Goal: Book appointment/travel/reservation

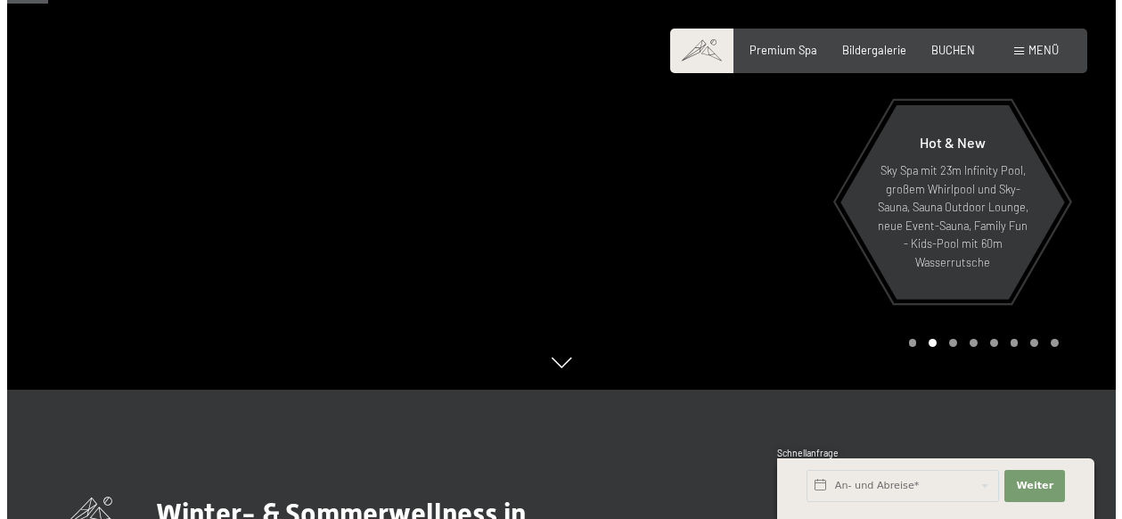
scroll to position [178, 0]
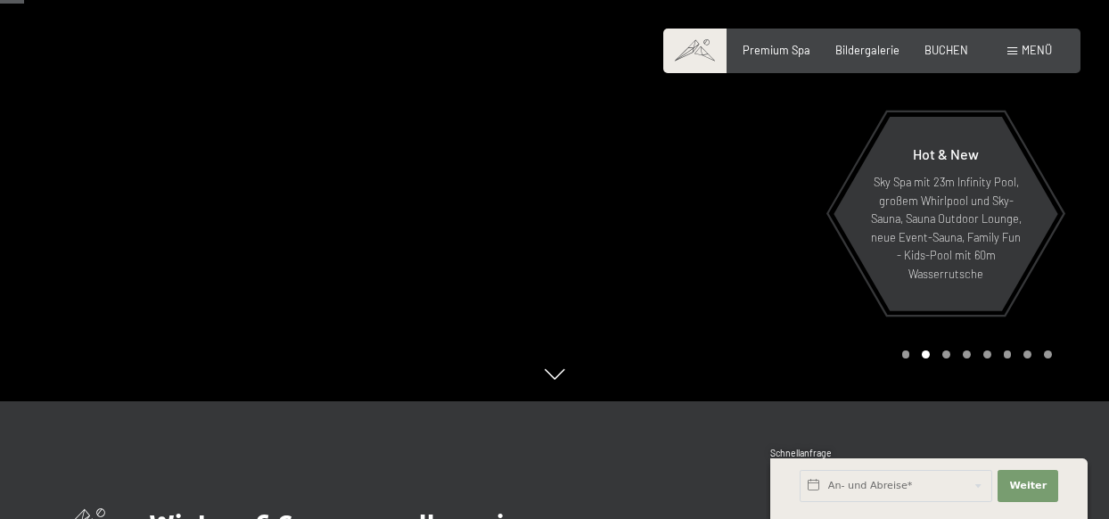
click at [1026, 50] on span "Menü" at bounding box center [1037, 50] width 30 height 14
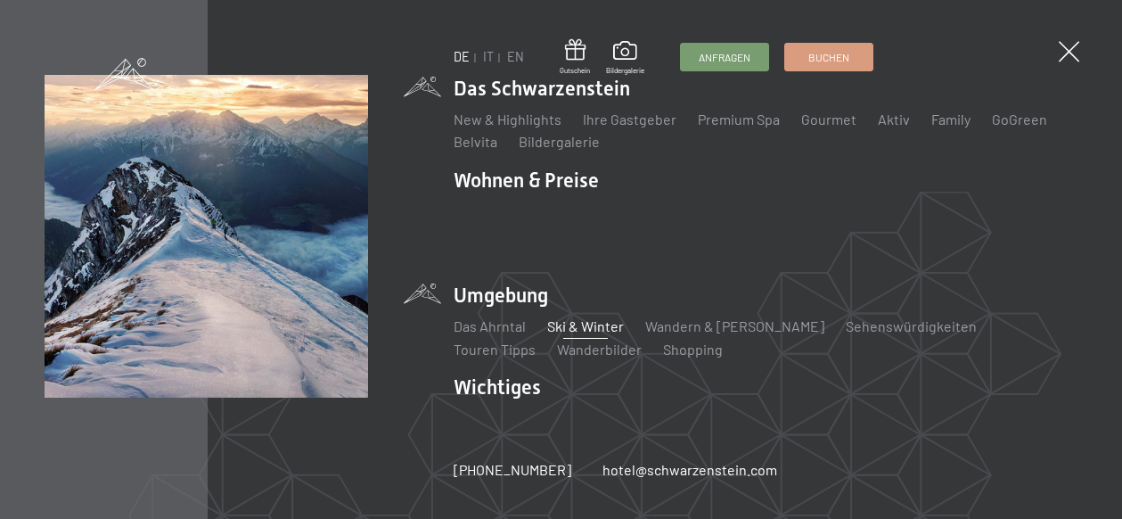
click at [579, 324] on link "Ski & Winter" at bounding box center [585, 325] width 77 height 17
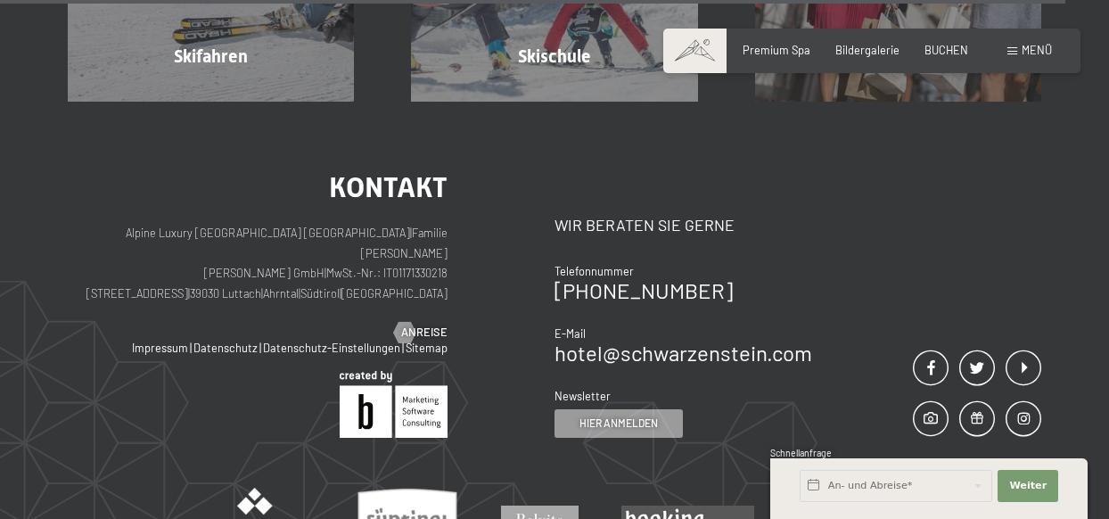
scroll to position [5355, 0]
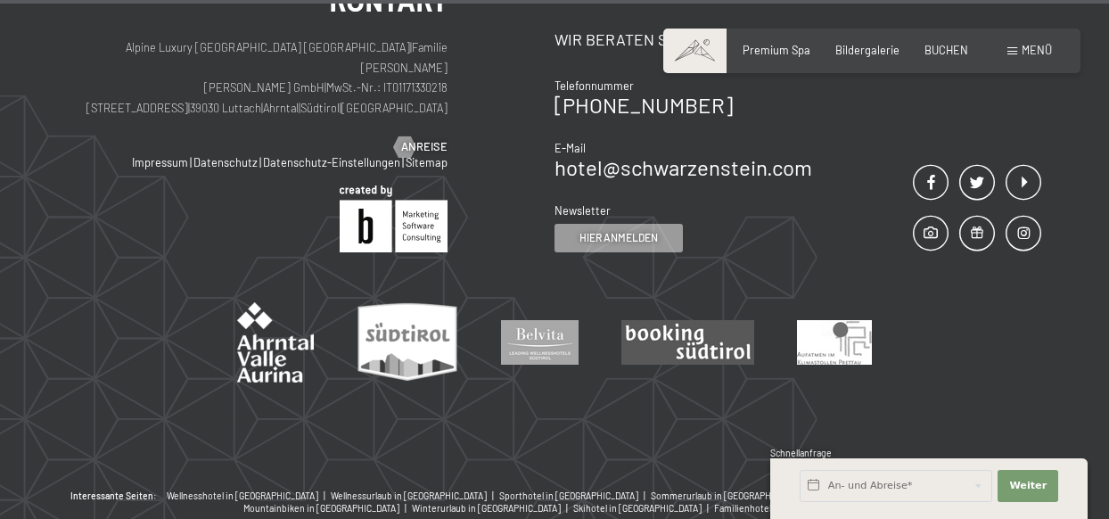
click at [1018, 44] on div "Menü" at bounding box center [1029, 51] width 45 height 16
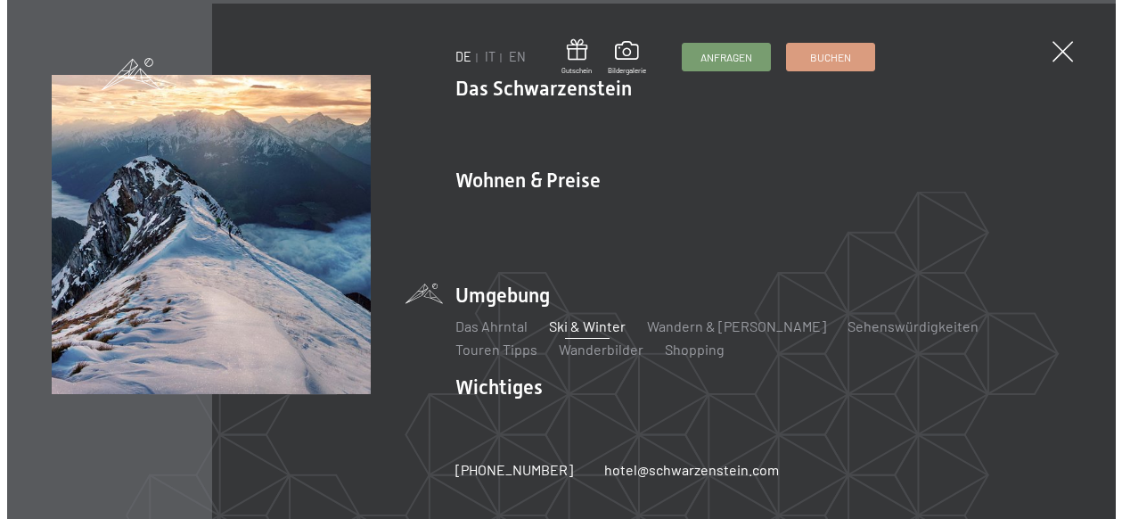
scroll to position [5381, 0]
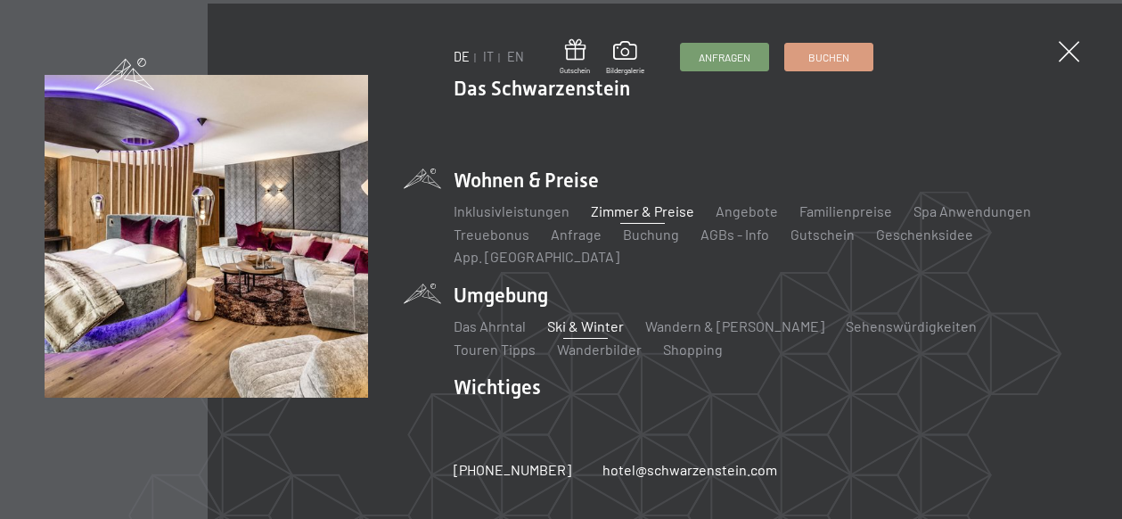
click at [628, 209] on link "Zimmer & Preise" at bounding box center [642, 210] width 103 height 17
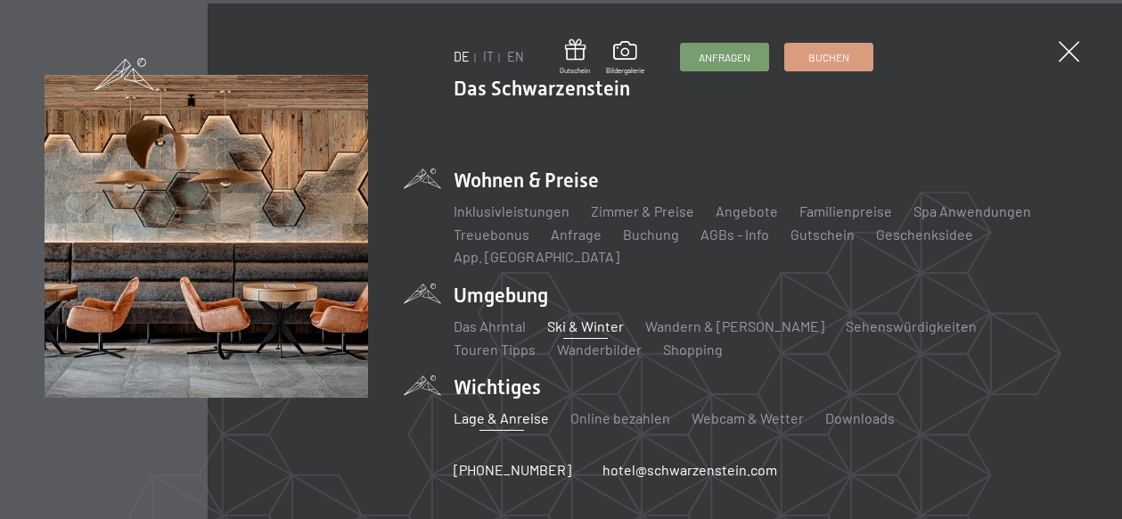
click at [501, 417] on link "Lage & Anreise" at bounding box center [501, 417] width 95 height 17
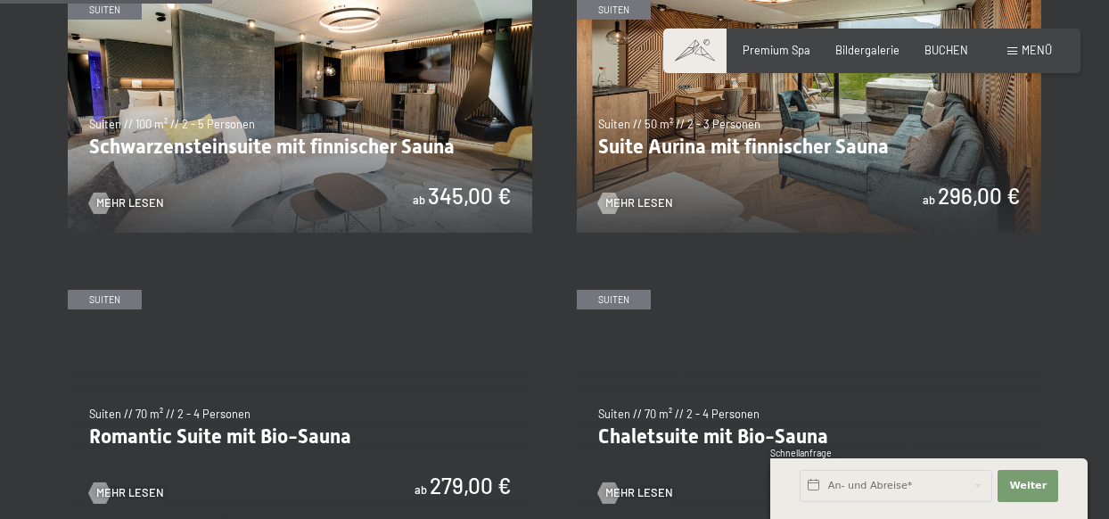
scroll to position [981, 0]
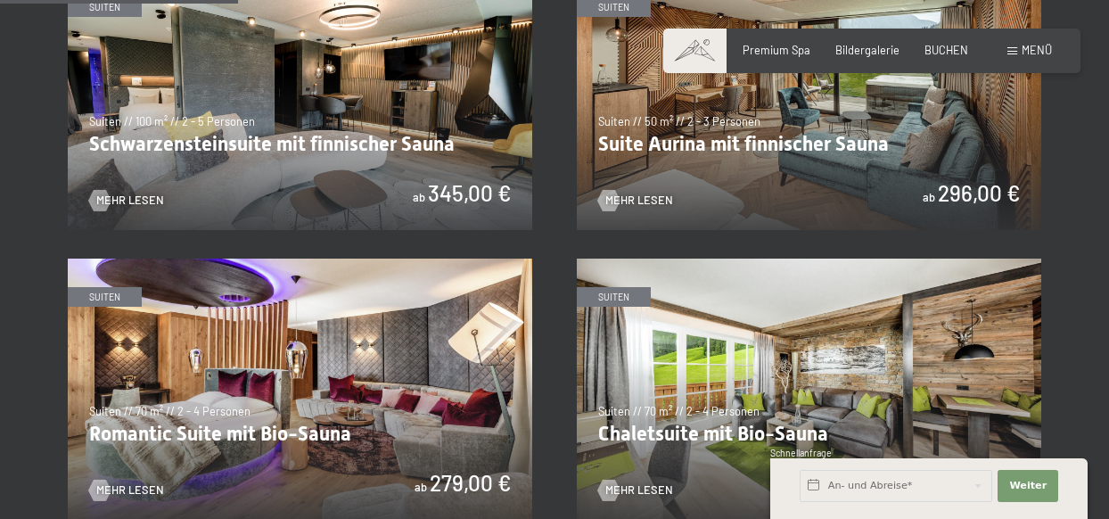
click at [736, 355] on img at bounding box center [809, 389] width 464 height 261
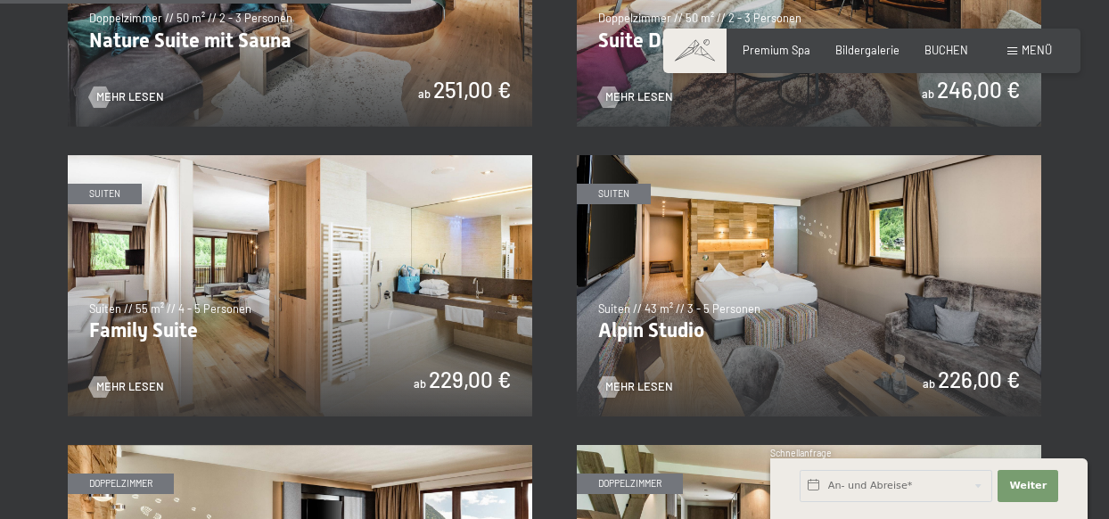
scroll to position [1694, 0]
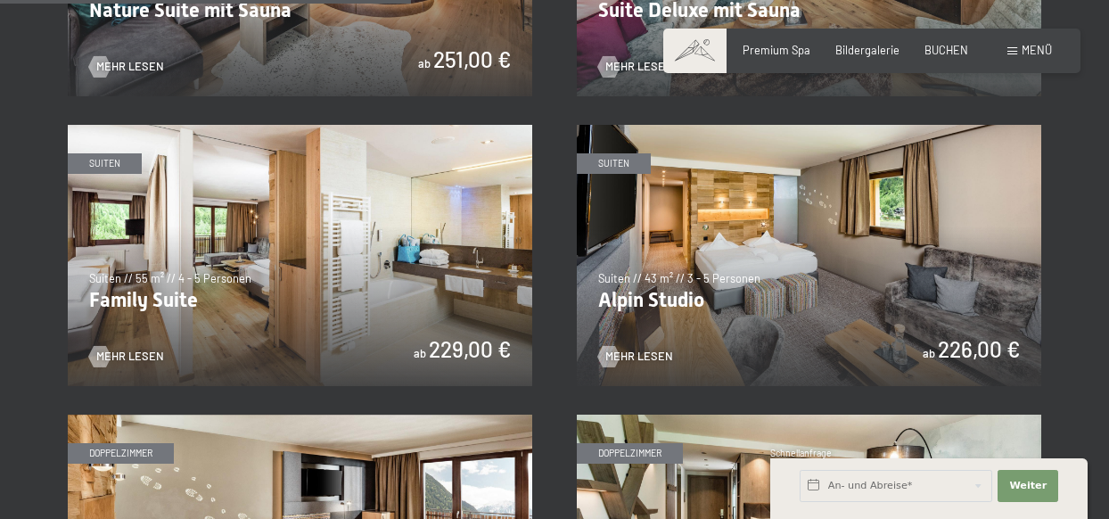
click at [653, 296] on img at bounding box center [809, 255] width 464 height 261
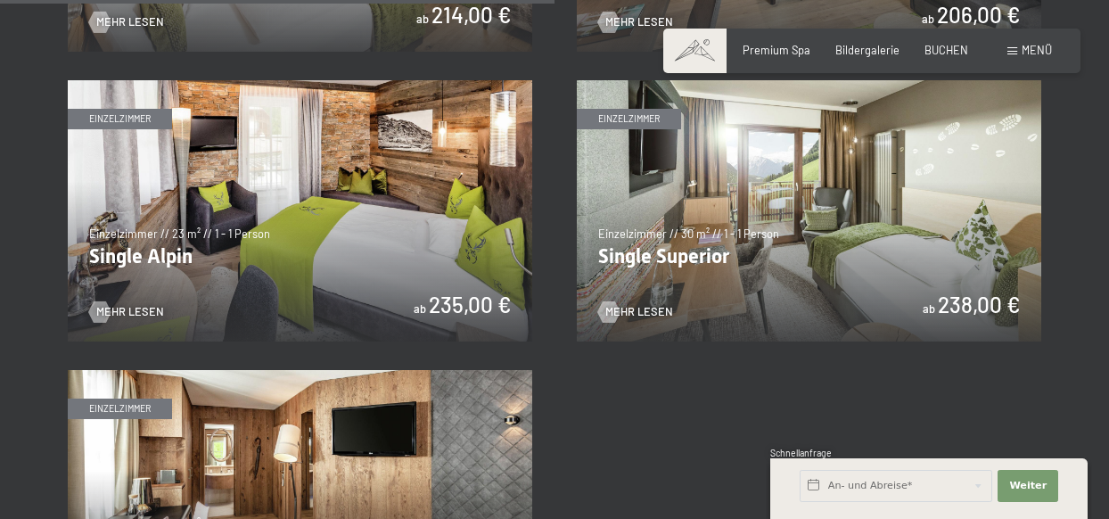
scroll to position [1872, 0]
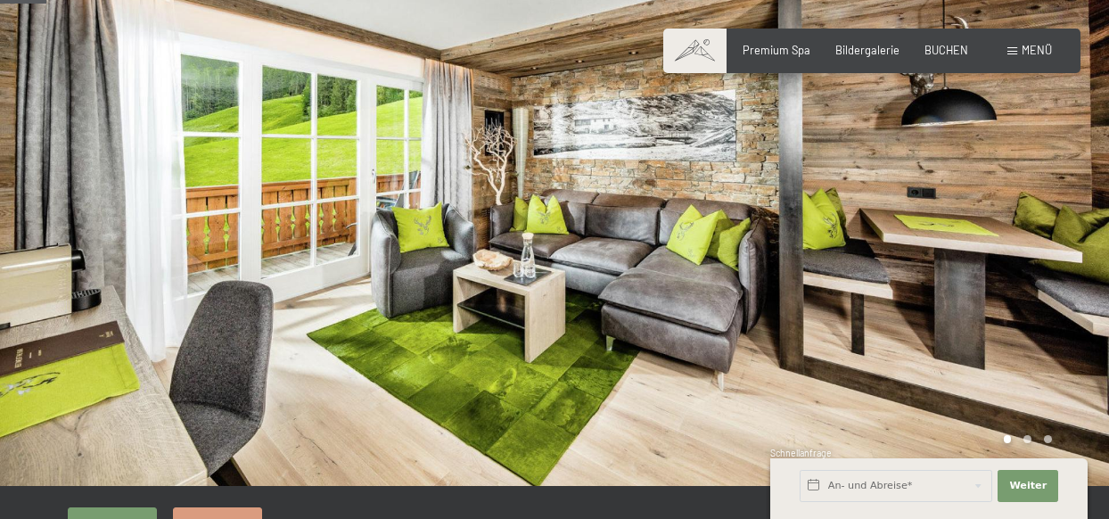
scroll to position [89, 0]
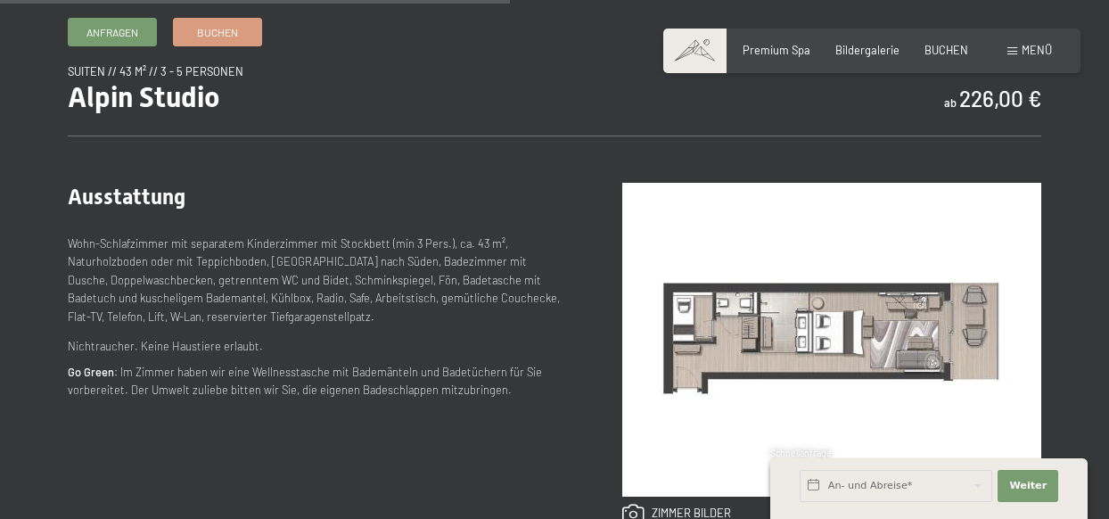
scroll to position [446, 0]
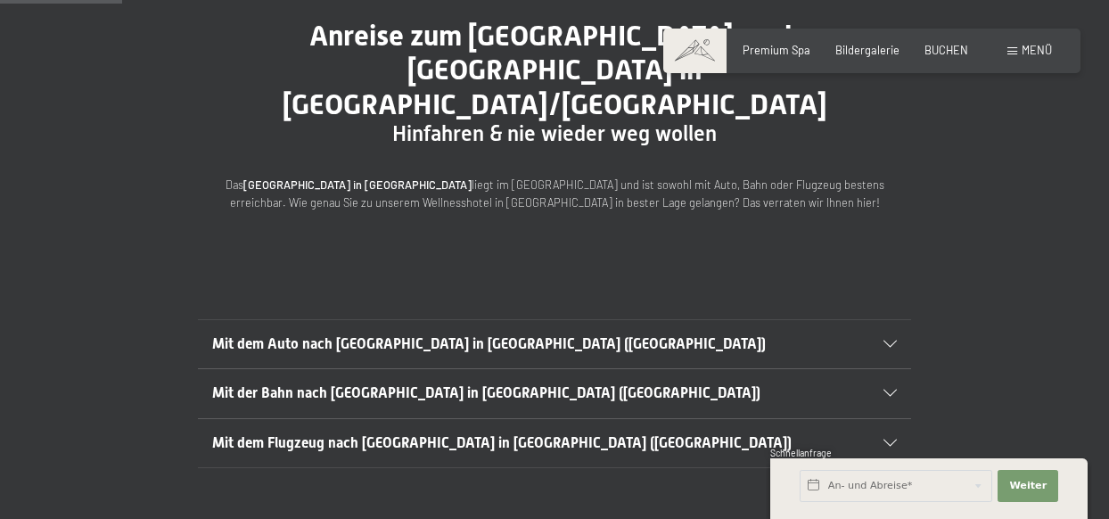
scroll to position [178, 0]
click at [889, 340] on icon at bounding box center [889, 343] width 13 height 7
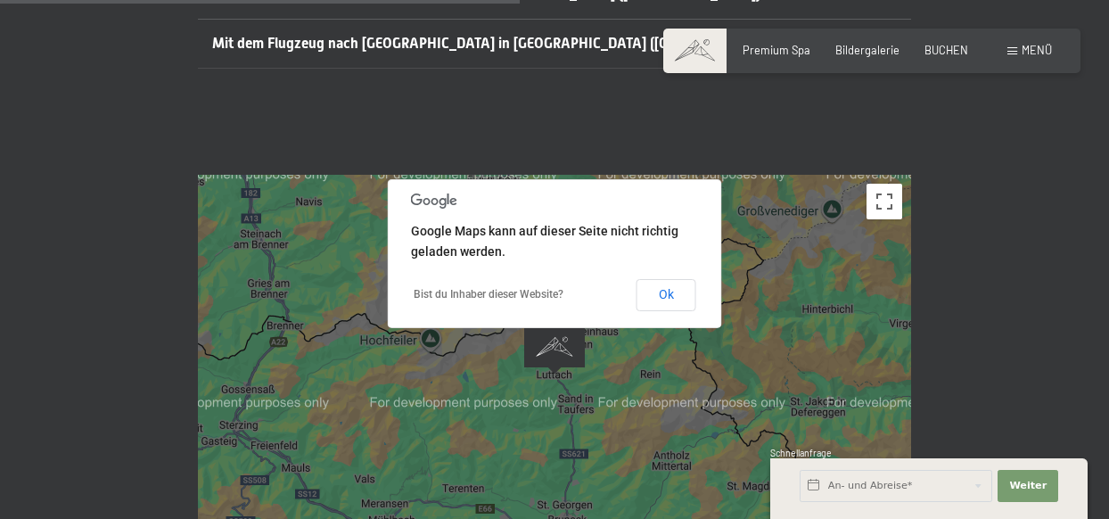
scroll to position [981, 0]
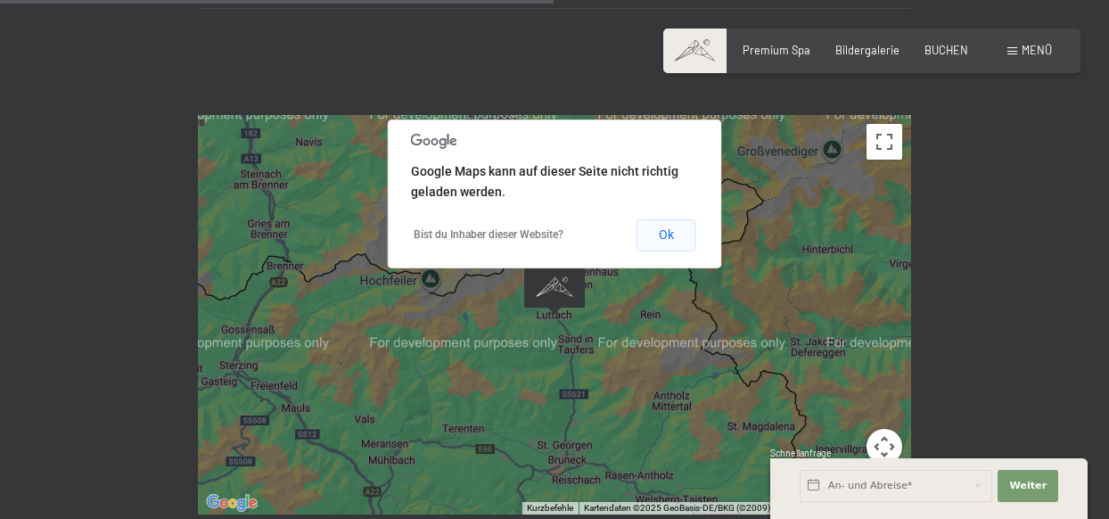
click at [668, 219] on button "Ok" at bounding box center [666, 235] width 60 height 32
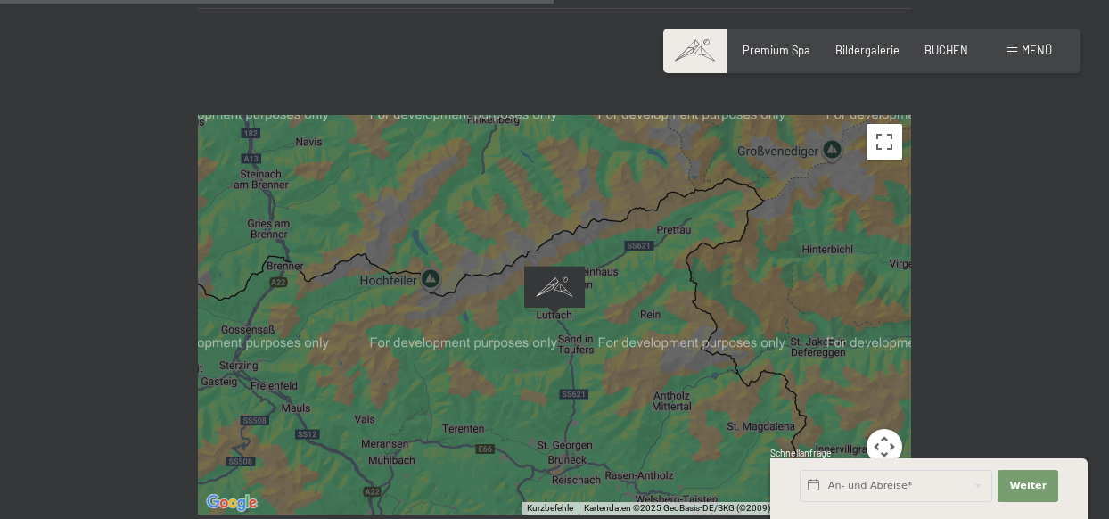
click at [552, 259] on img "Alpine Luxury SPA Resort SCHWARZENSTEIN" at bounding box center [554, 290] width 75 height 63
click at [882, 124] on button "Vollbildansicht ein/aus" at bounding box center [884, 142] width 36 height 36
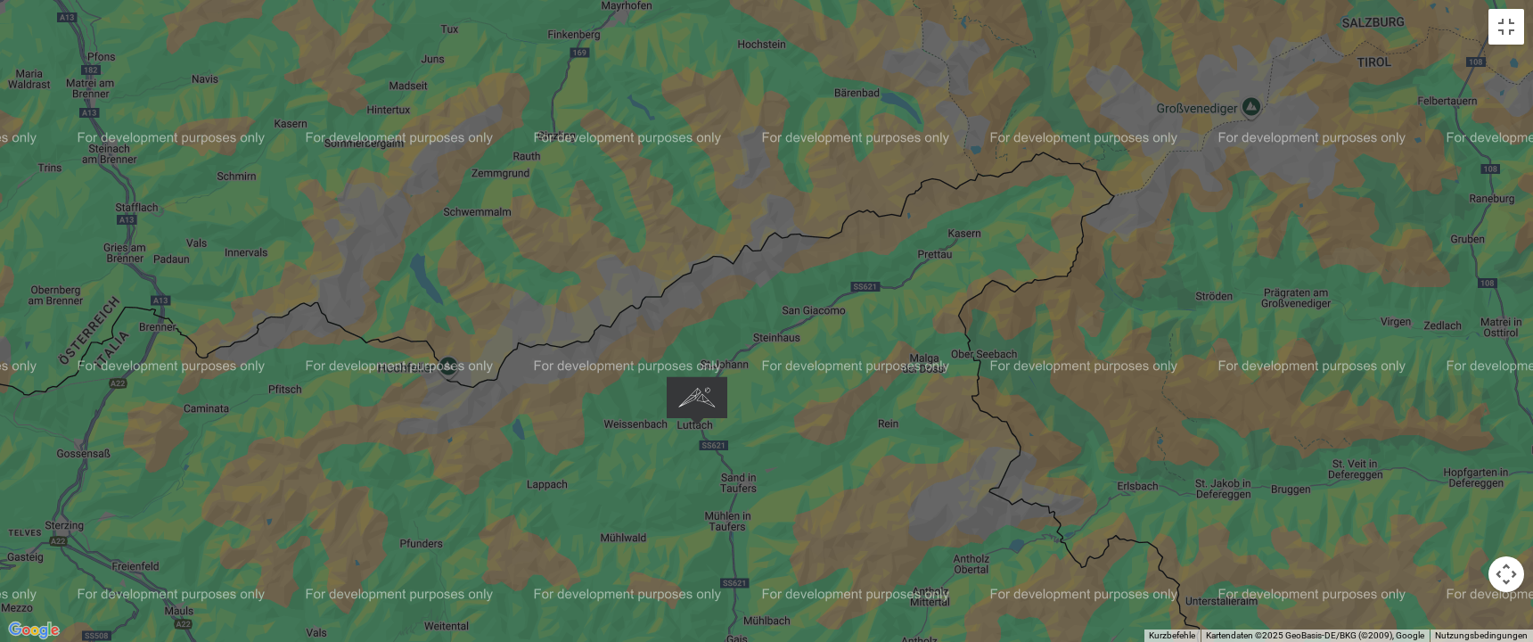
click at [734, 481] on div at bounding box center [766, 321] width 1533 height 642
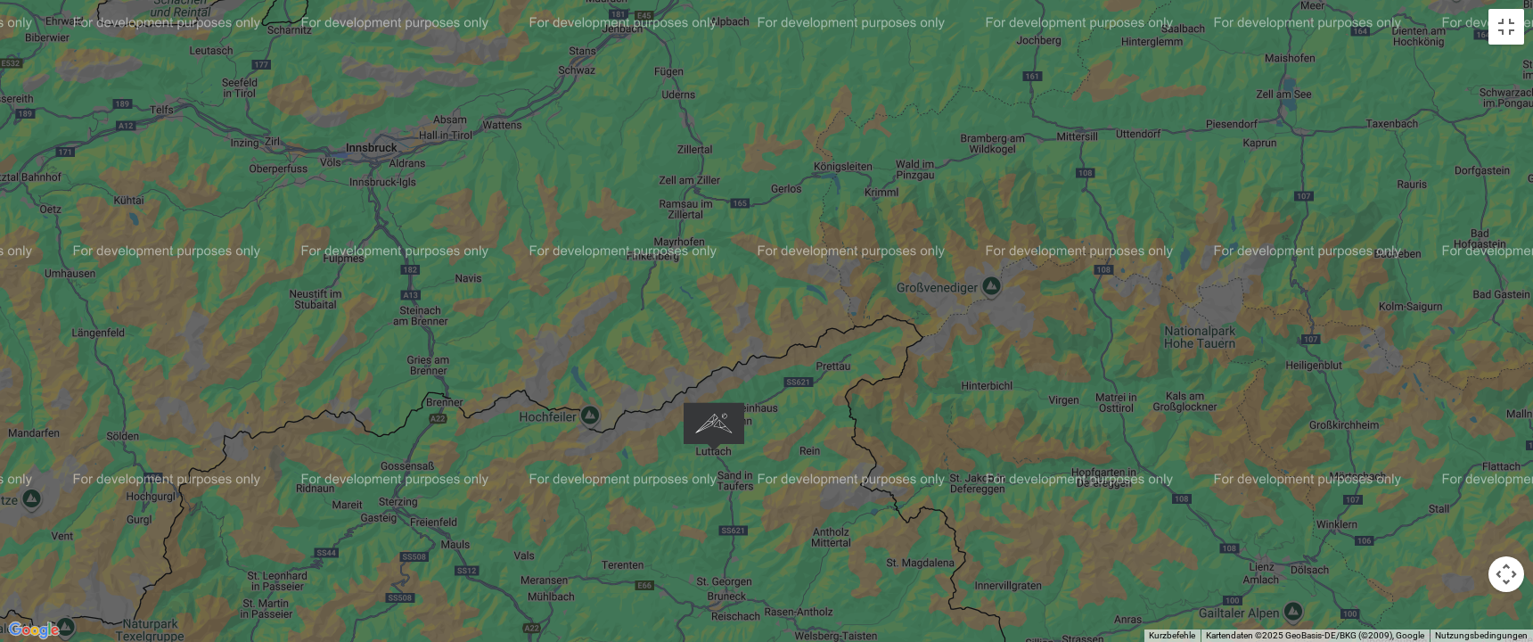
click at [713, 433] on img "Alpine Luxury SPA Resort SCHWARZENSTEIN" at bounding box center [714, 426] width 75 height 63
